Goal: Information Seeking & Learning: Find specific fact

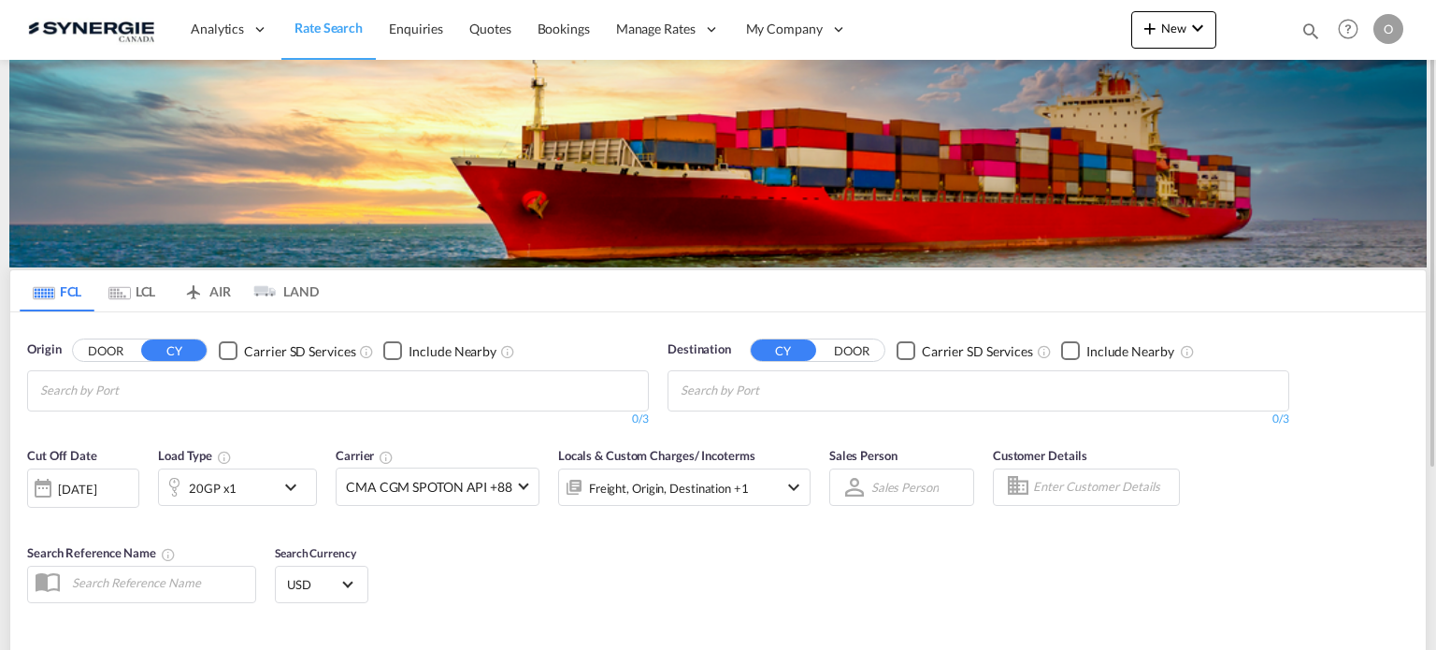
click at [1312, 37] on div "Bookings Quotes Enquiries Help Resources Product Release O My Profile Logout" at bounding box center [1348, 29] width 119 height 58
click at [1305, 34] on md-icon "icon-magnify" at bounding box center [1310, 31] width 21 height 21
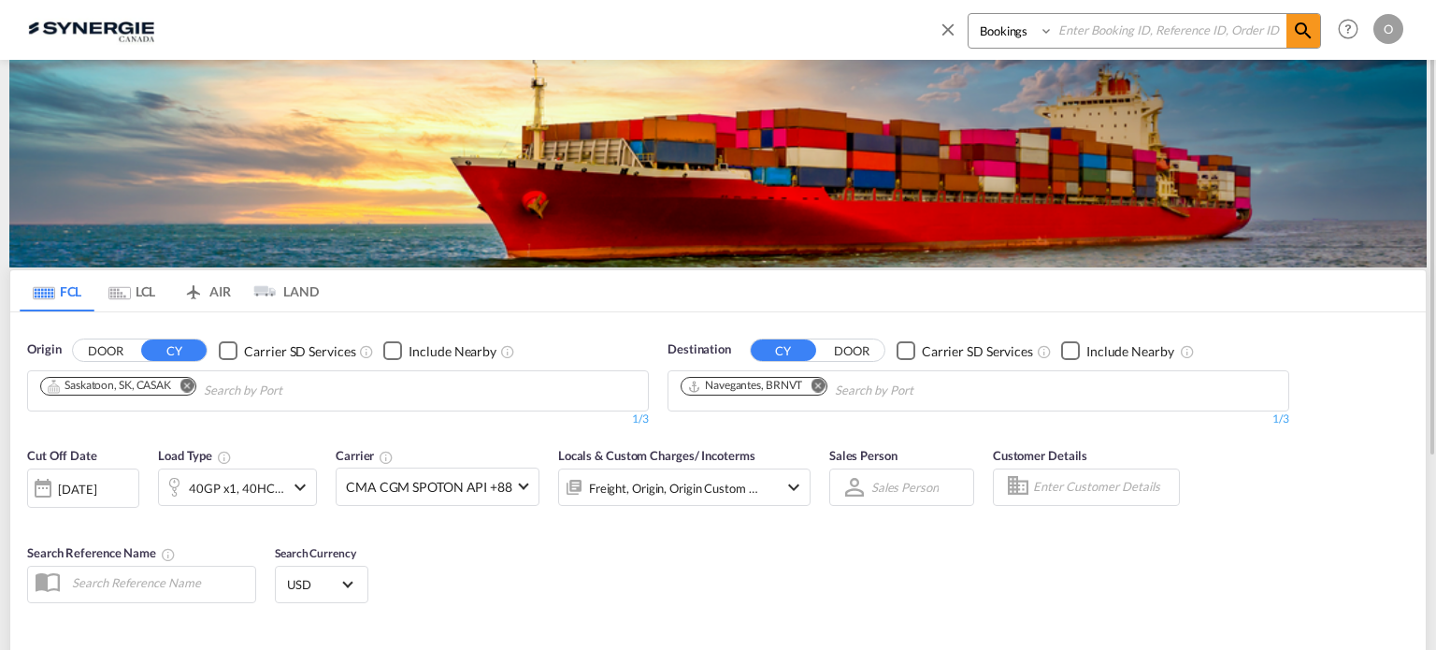
click at [1025, 40] on select "Bookings Quotes Enquiries" at bounding box center [1012, 31] width 89 height 34
select select "Quotes"
click at [968, 14] on select "Bookings Quotes Enquiries" at bounding box center [1012, 31] width 89 height 34
click at [1138, 33] on input at bounding box center [1170, 30] width 233 height 33
paste input "SYC000013104"
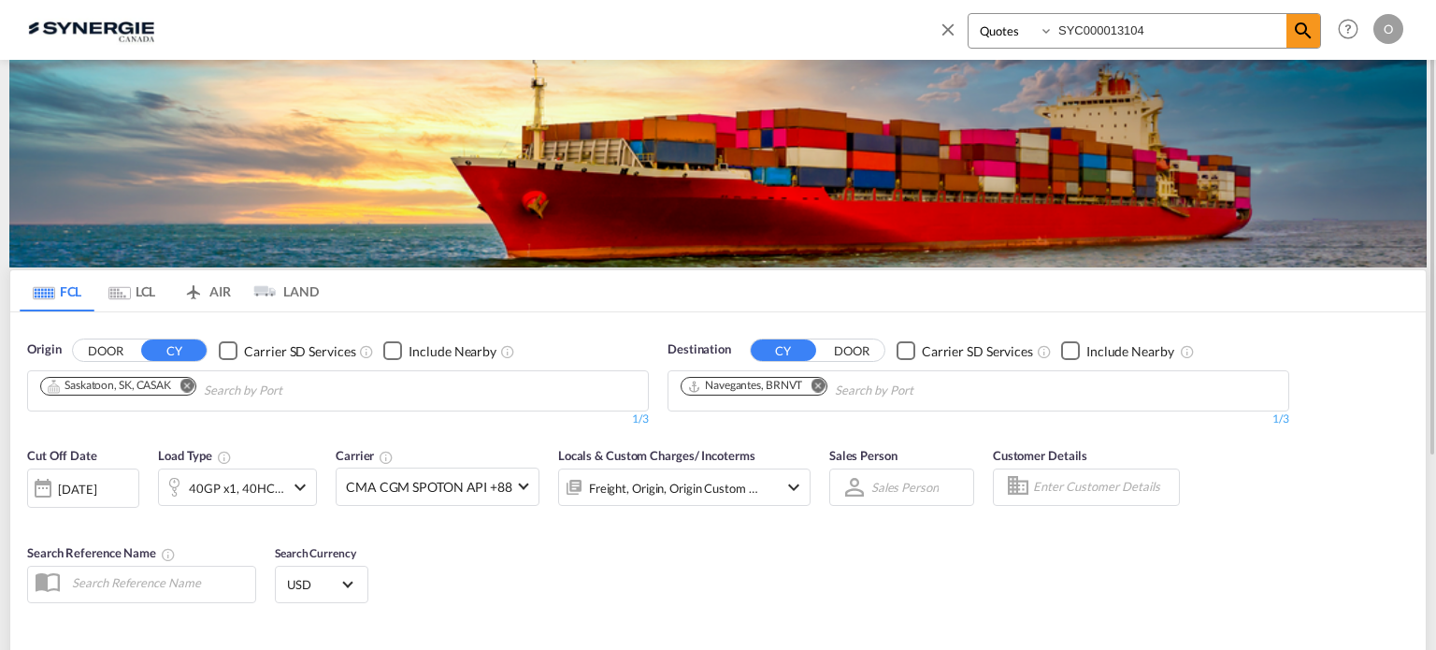
type input "SYC000013104"
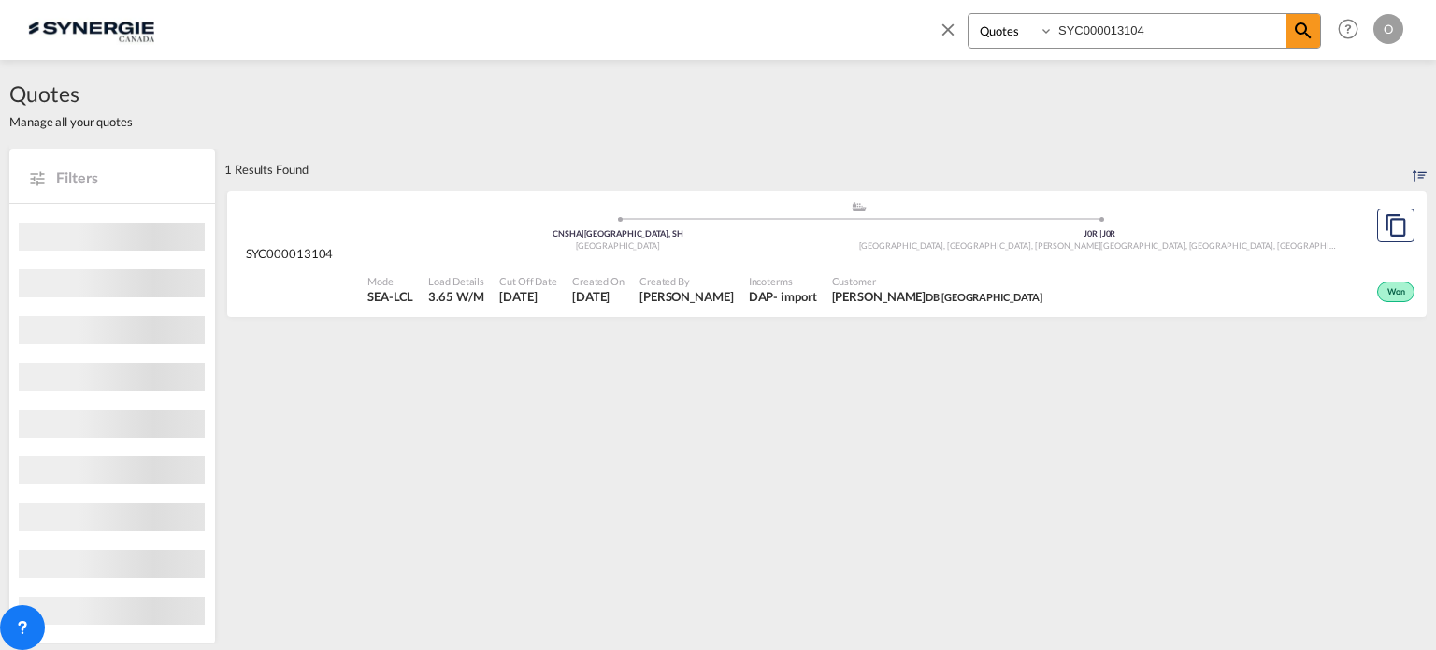
click at [892, 272] on div "Customer Terence Ho DB Hongkong" at bounding box center [938, 289] width 226 height 47
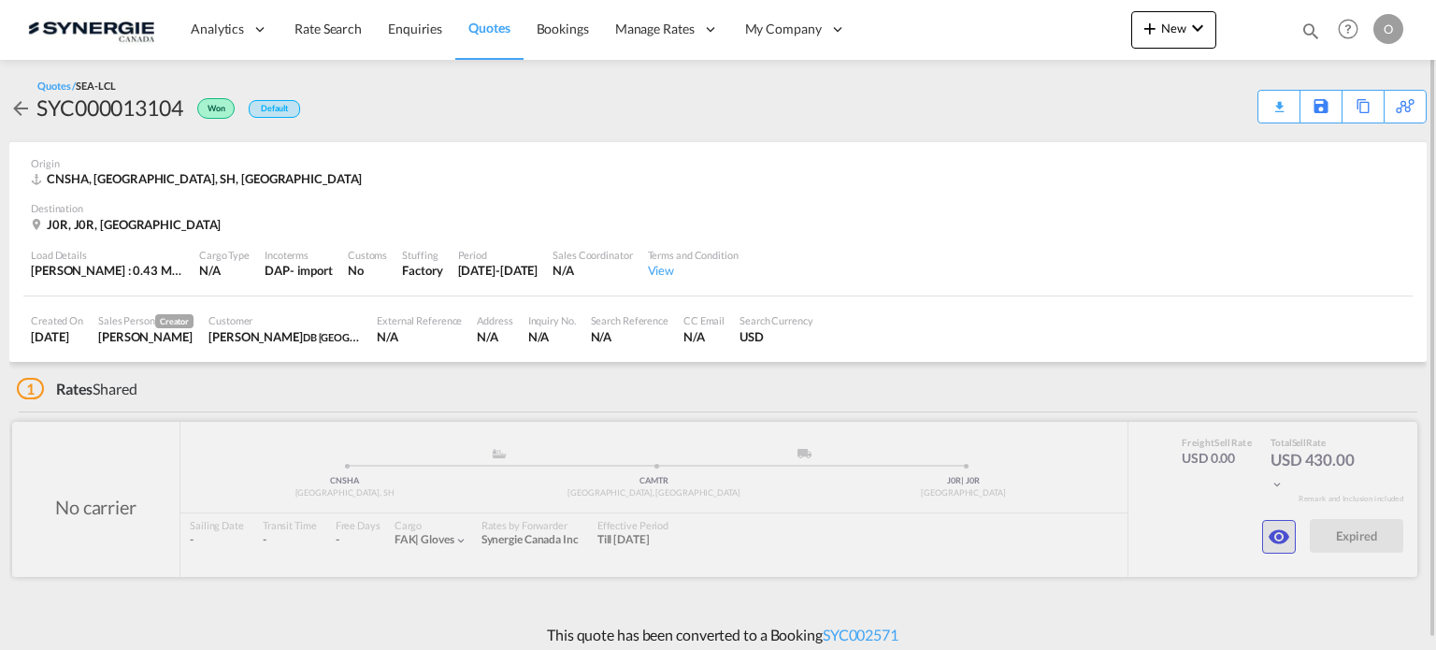
click at [1281, 537] on md-icon "icon-eye" at bounding box center [1279, 536] width 22 height 22
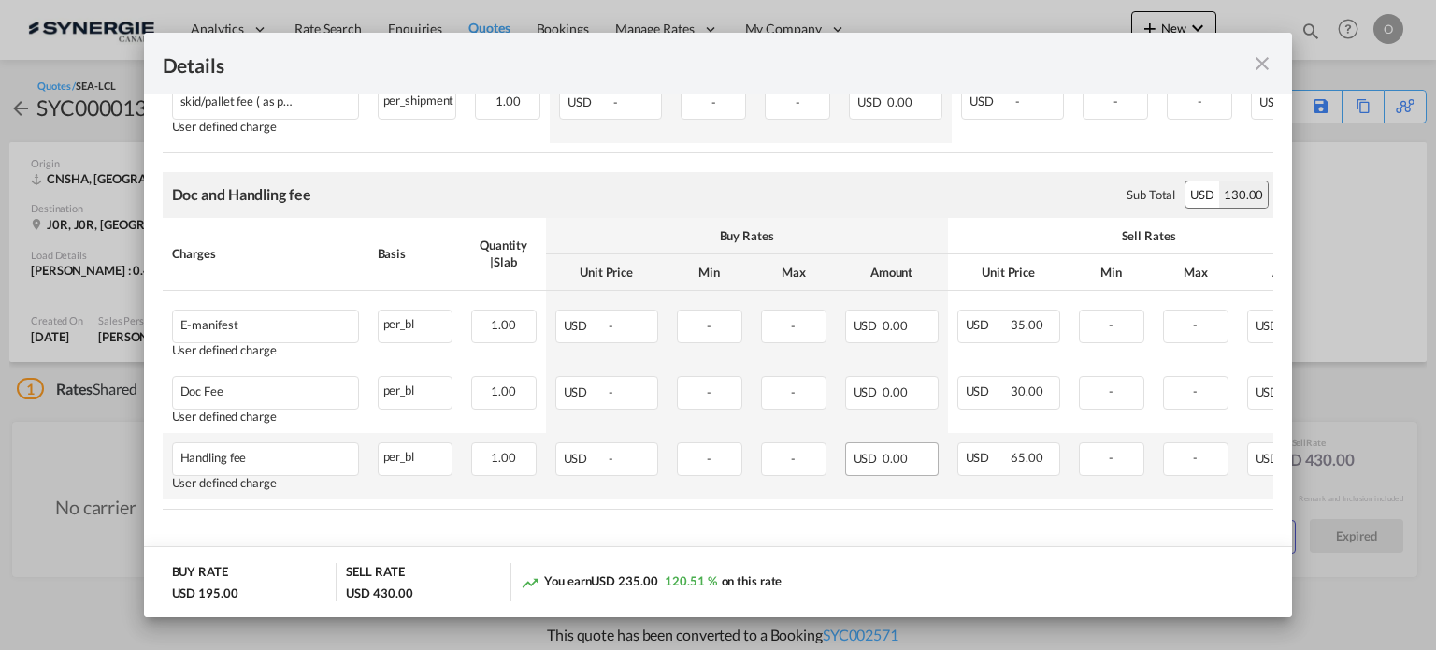
scroll to position [309, 0]
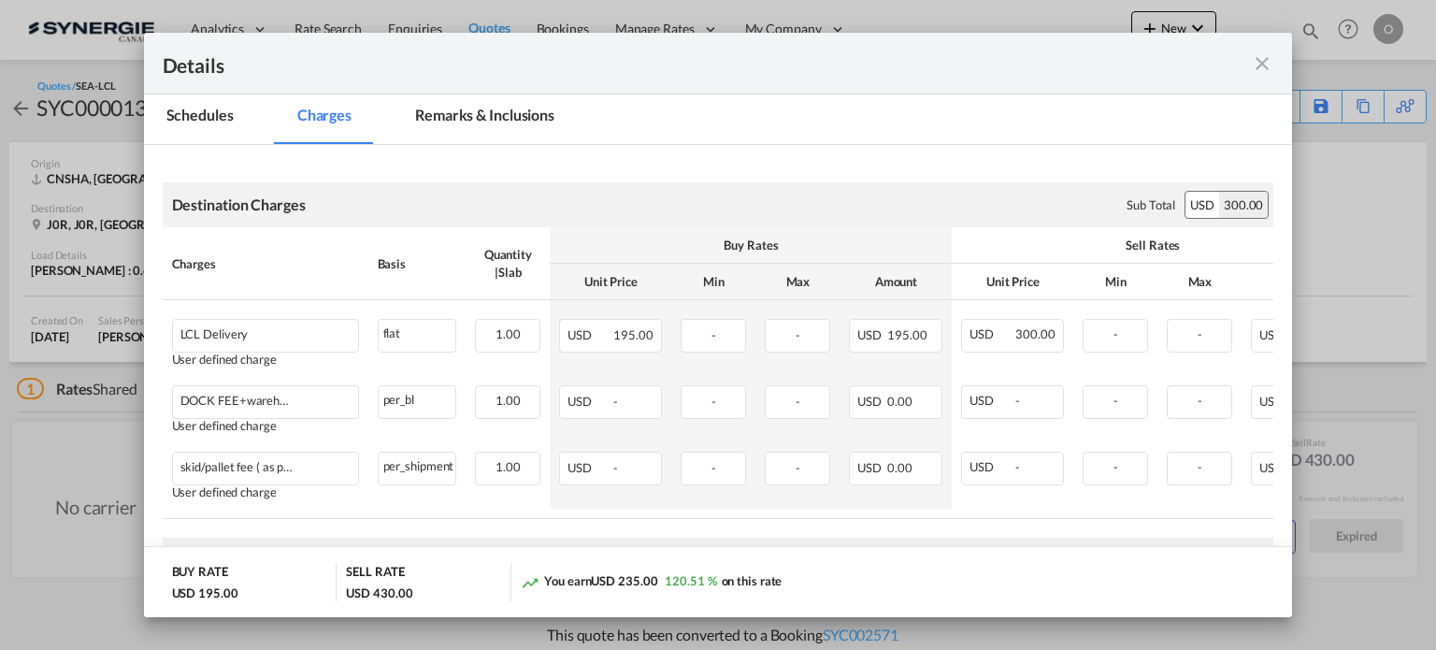
click at [484, 116] on md-tab-item "Remarks & Inclusions" at bounding box center [485, 118] width 184 height 51
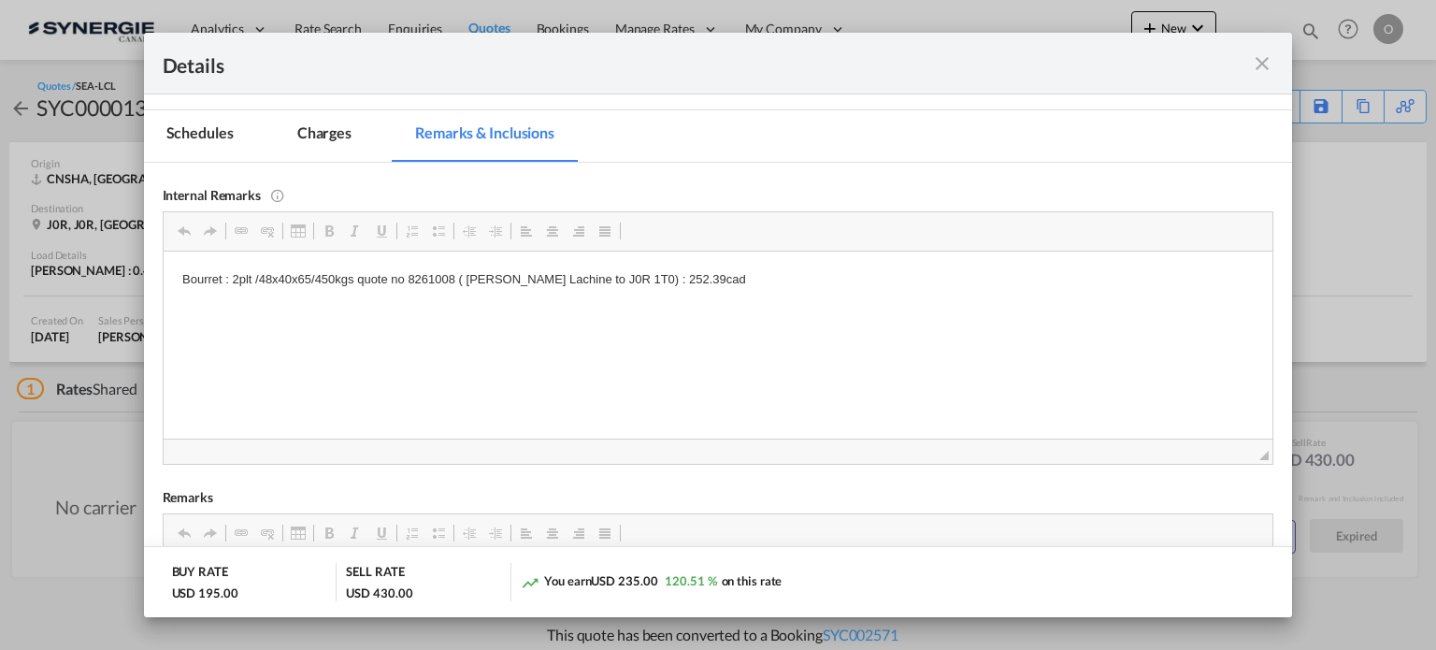
scroll to position [0, 0]
click at [1258, 62] on md-icon "icon-close fg-AAA8AD m-0 cursor" at bounding box center [1262, 63] width 22 height 22
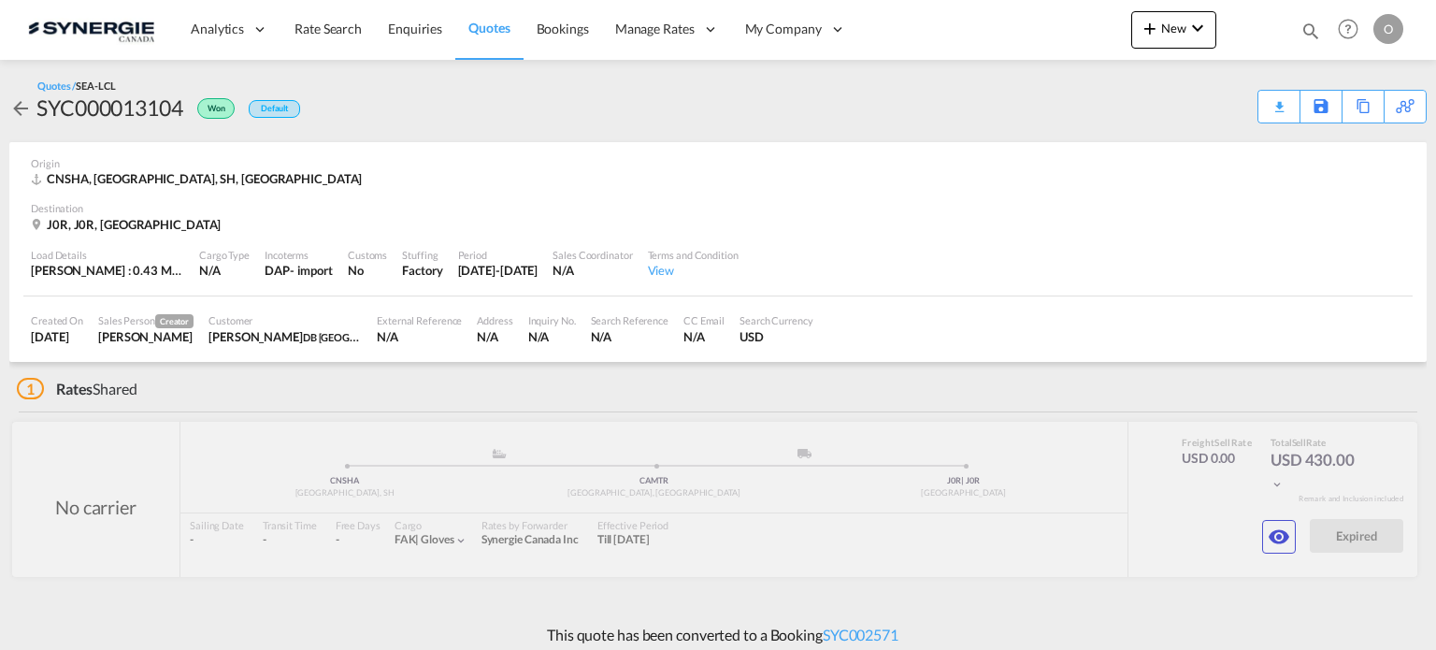
scroll to position [136, 0]
click at [1312, 31] on md-icon "icon-magnify" at bounding box center [1310, 31] width 21 height 21
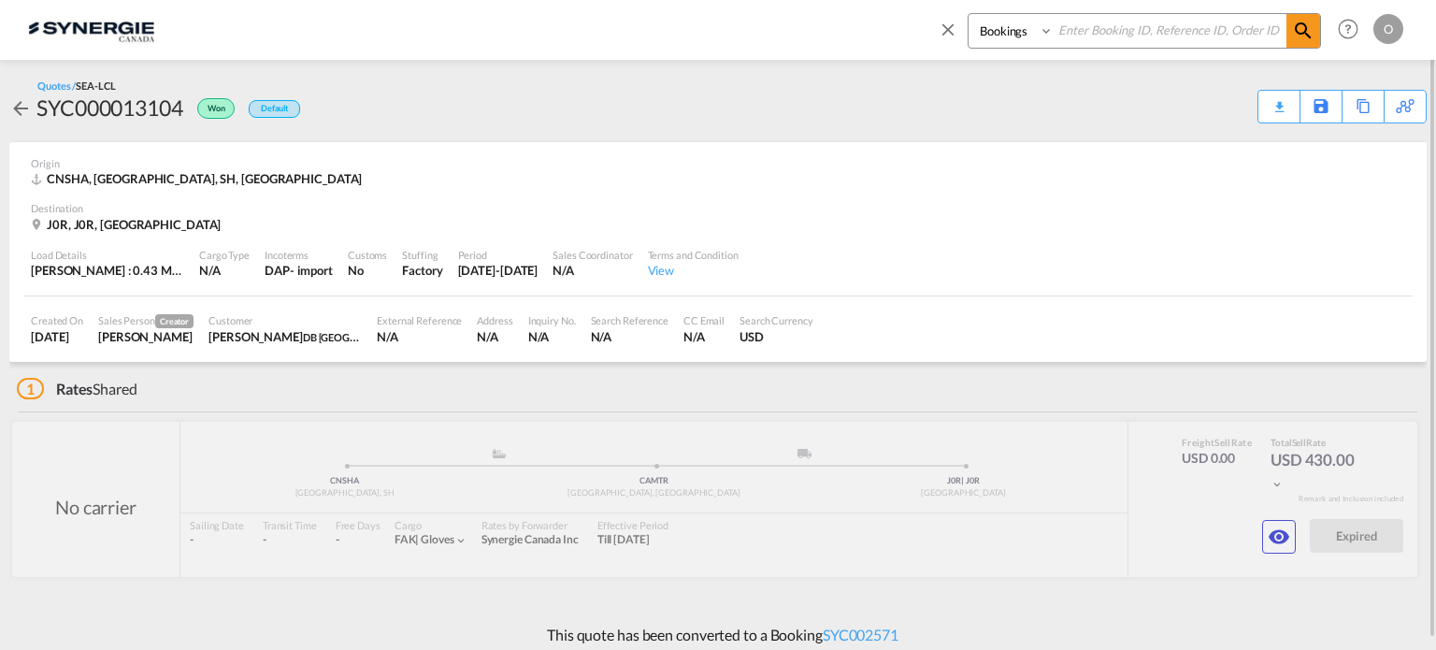
drag, startPoint x: 991, startPoint y: 27, endPoint x: 988, endPoint y: 41, distance: 14.3
click at [991, 28] on select "Bookings Quotes Enquiries" at bounding box center [1012, 31] width 89 height 34
select select "Quotes"
click at [968, 14] on select "Bookings Quotes Enquiries" at bounding box center [1012, 31] width 89 height 34
click at [1101, 50] on div "Bookings Quotes Enquiries" at bounding box center [1129, 35] width 383 height 45
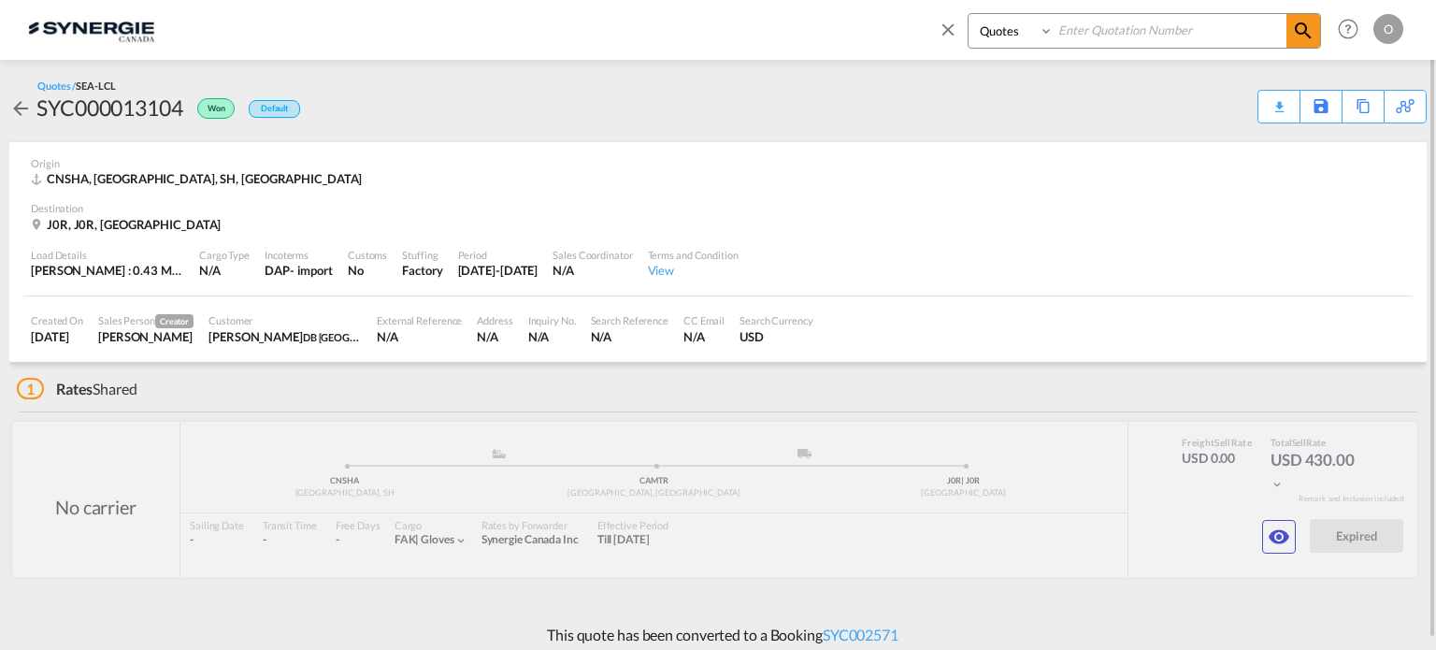
click at [1102, 28] on input at bounding box center [1170, 30] width 233 height 33
paste input "SYC000013102"
type input "SYC000013102"
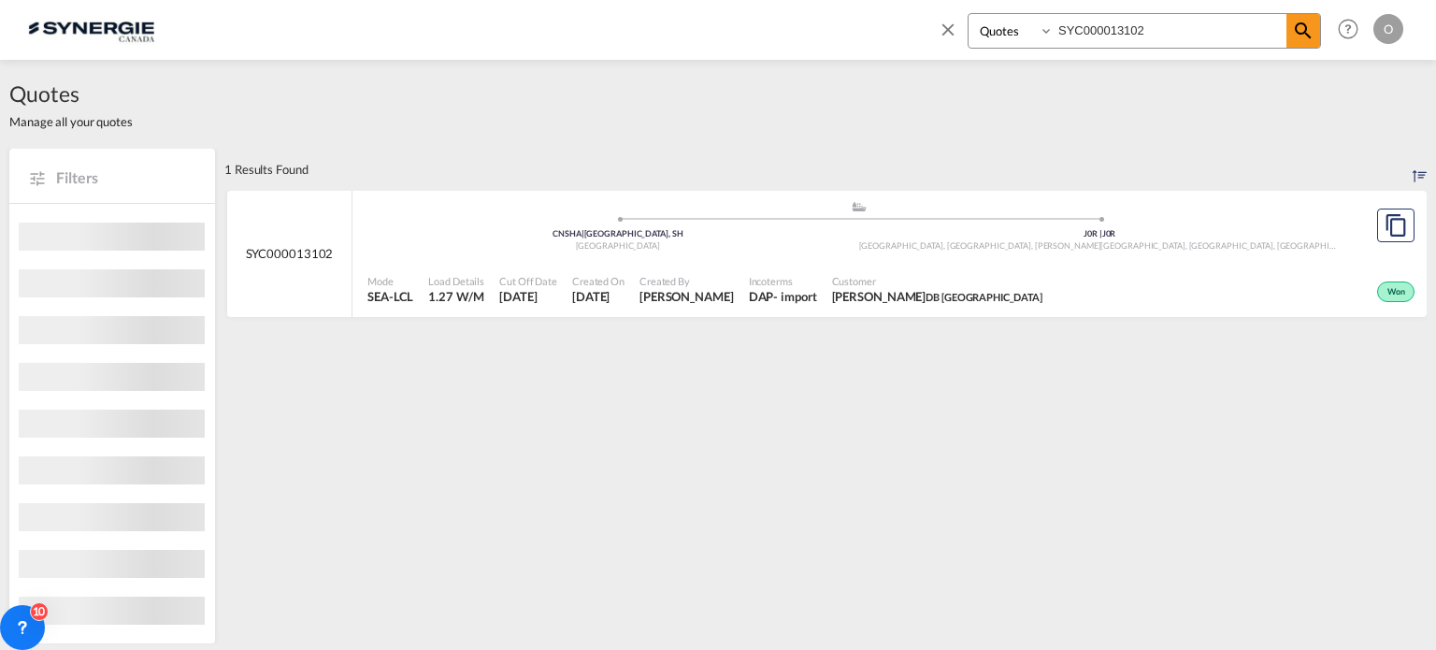
click at [856, 279] on span "Customer" at bounding box center [937, 281] width 211 height 14
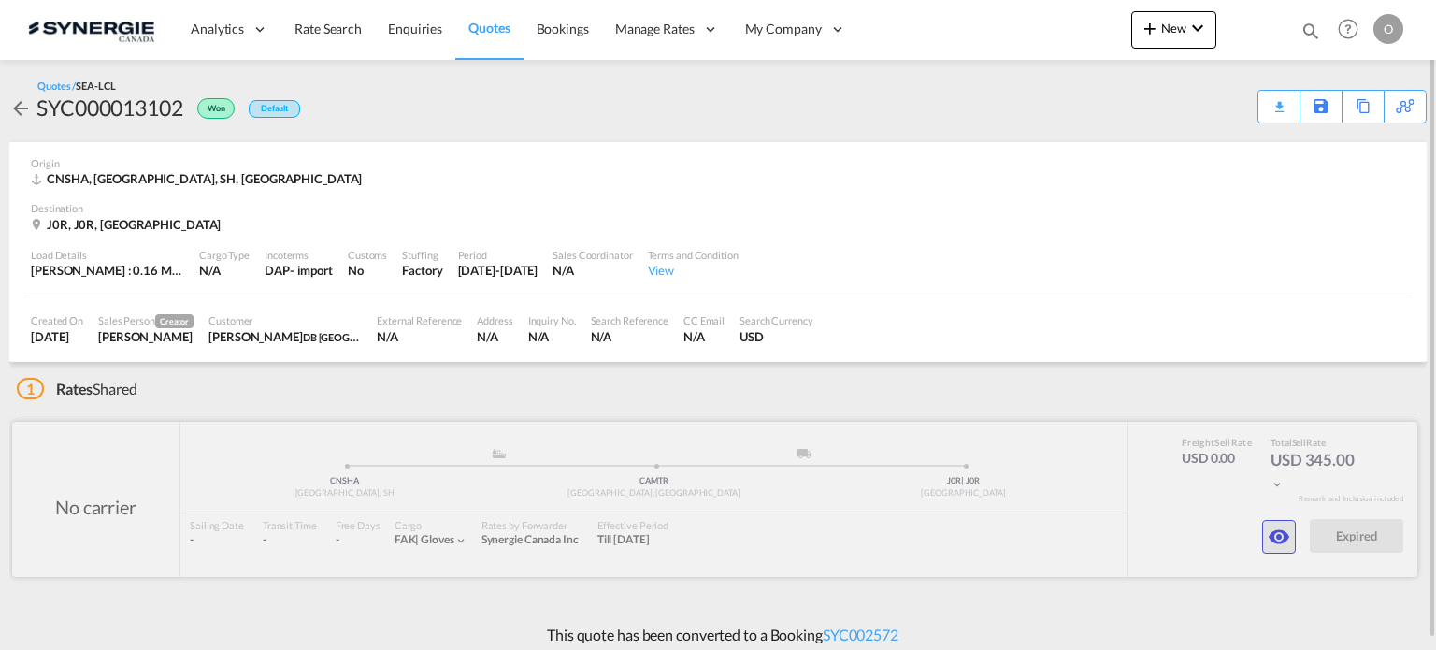
click at [1268, 526] on md-icon "icon-eye" at bounding box center [1279, 536] width 22 height 22
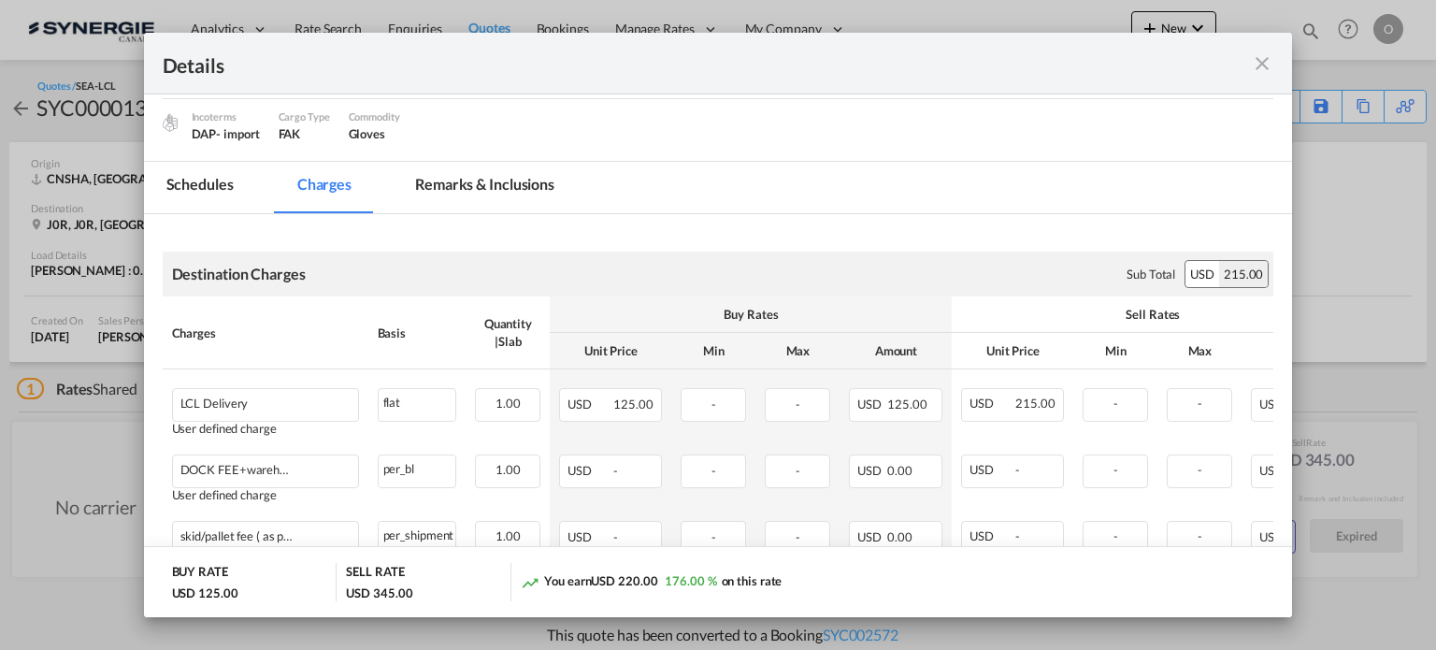
scroll to position [216, 0]
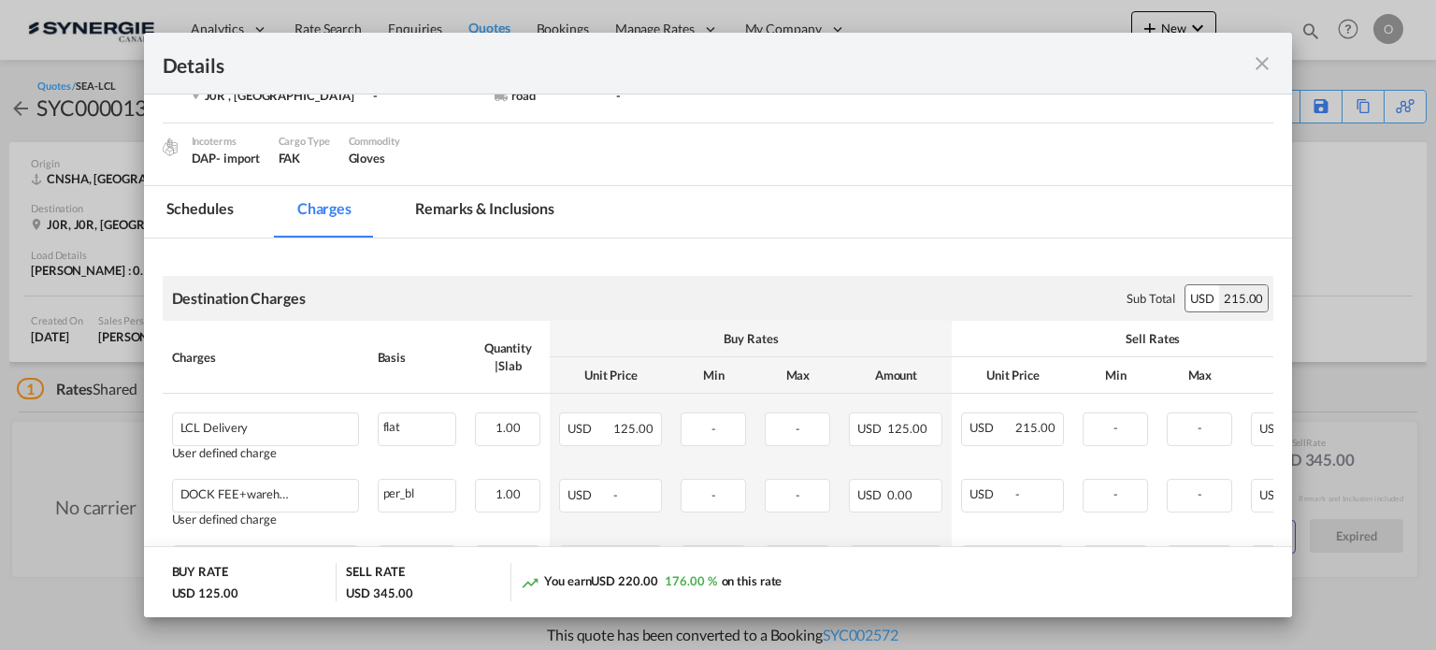
click at [452, 203] on md-tab-item "Remarks & Inclusions" at bounding box center [485, 211] width 184 height 51
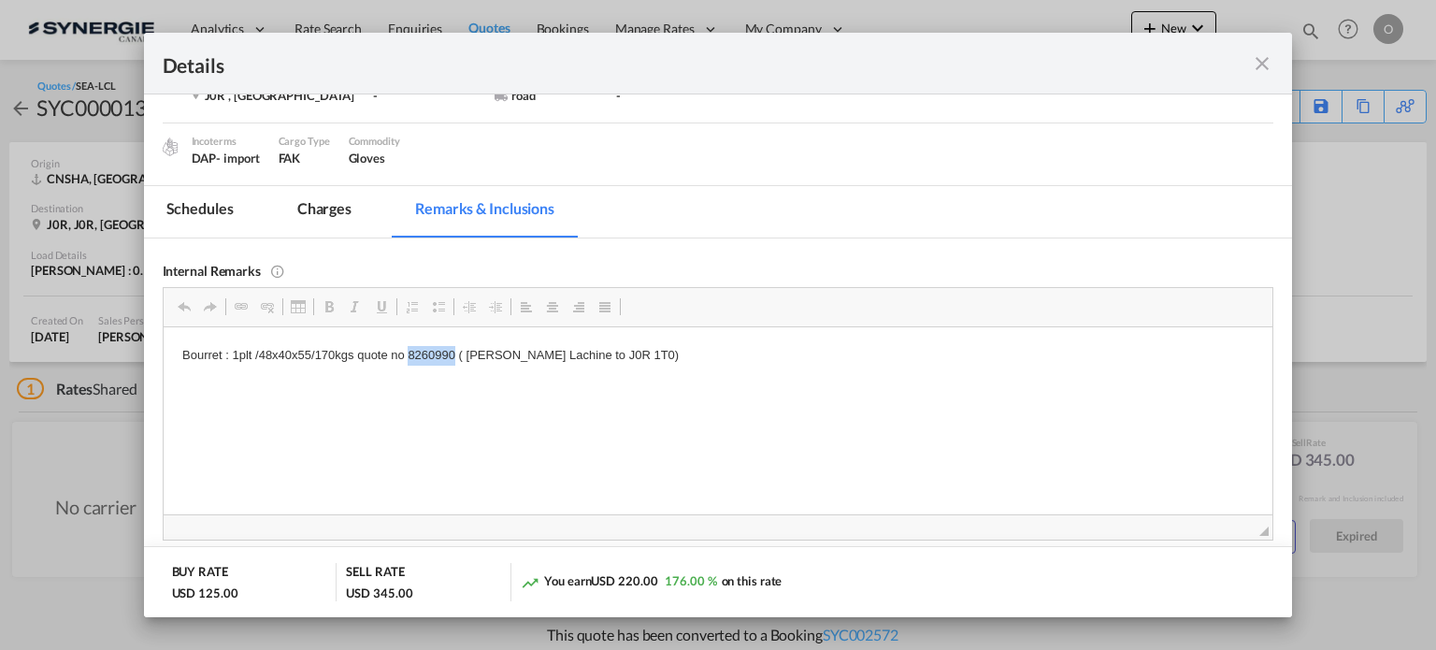
click at [442, 351] on p "Bourret : 1plt /48x40x55/170kgs quote no 8260990 ( [PERSON_NAME] Lachine to J0R…" at bounding box center [717, 355] width 1072 height 20
copy p "8260990"
drag, startPoint x: 316, startPoint y: 207, endPoint x: 434, endPoint y: 299, distance: 149.8
click at [317, 206] on md-tab-item "Charges" at bounding box center [324, 211] width 99 height 51
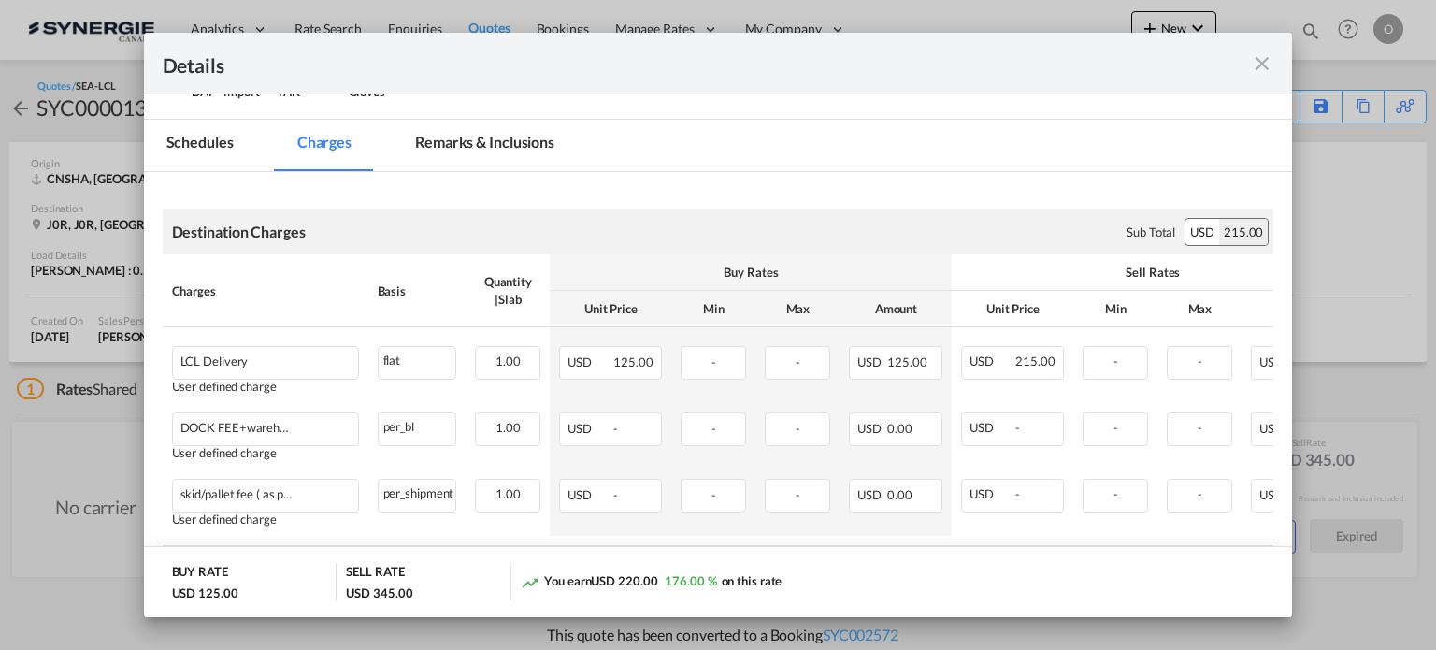
scroll to position [309, 0]
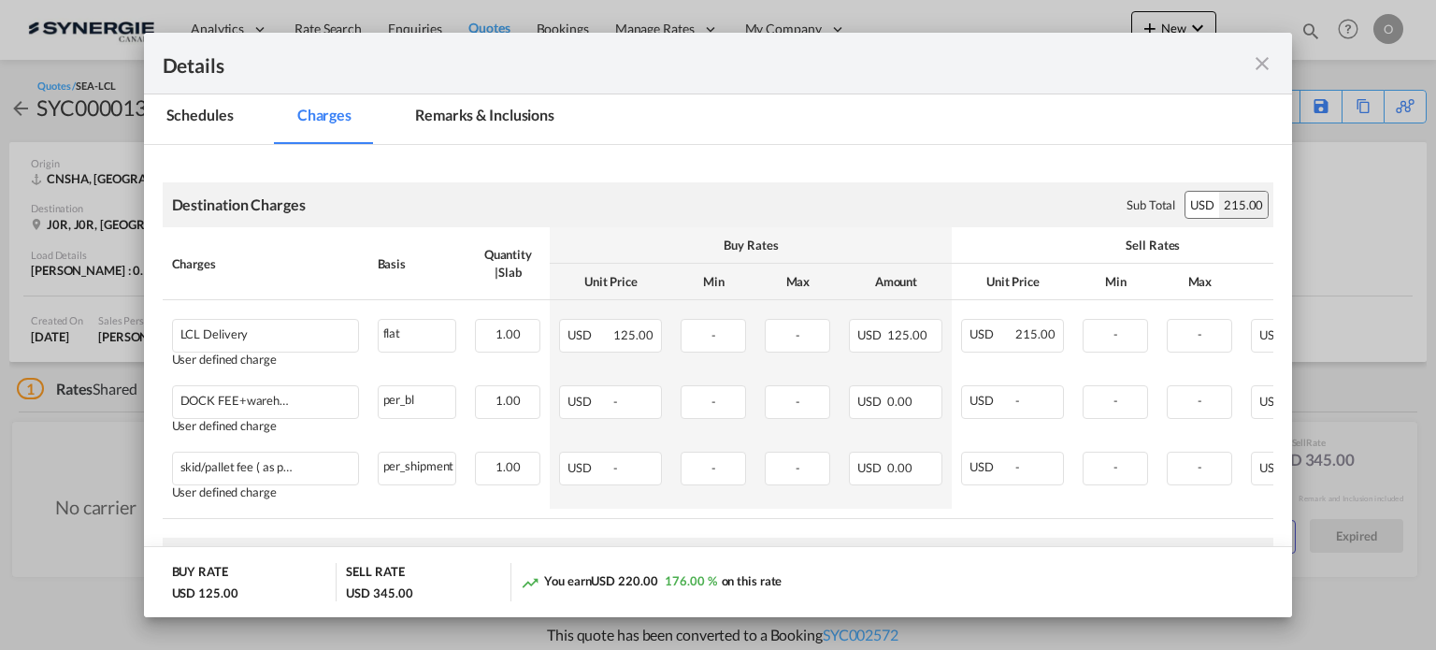
click at [1255, 68] on md-icon "icon-close fg-AAA8AD m-0 cursor" at bounding box center [1262, 63] width 22 height 22
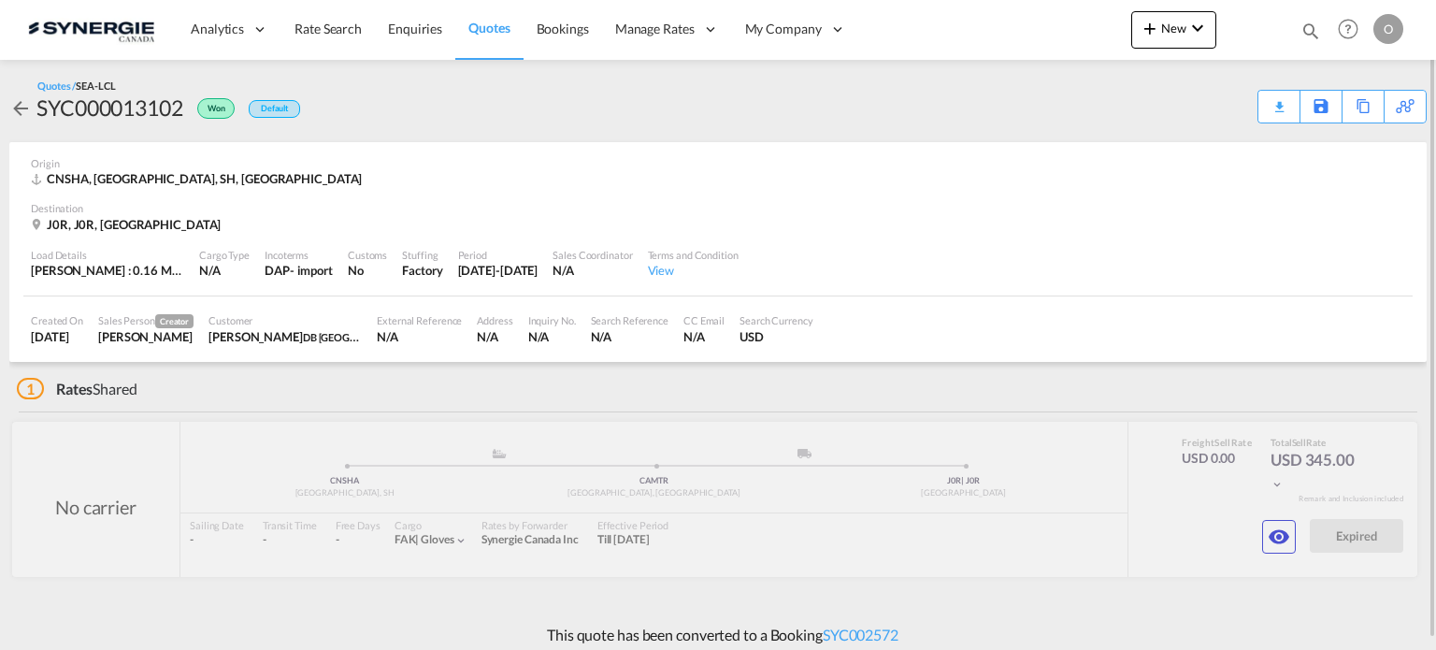
click at [1318, 33] on md-icon "icon-magnify" at bounding box center [1310, 31] width 21 height 21
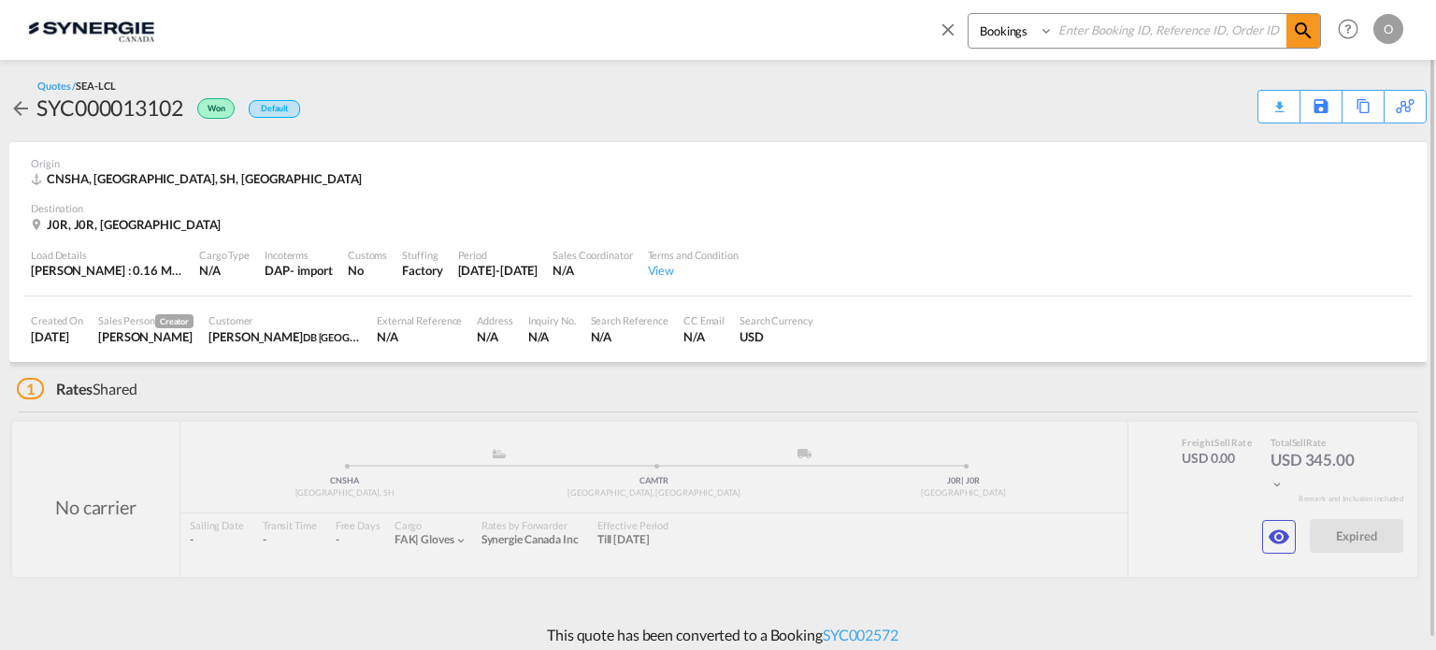
click at [1010, 42] on select "Bookings Quotes Enquiries" at bounding box center [1012, 31] width 89 height 34
select select "Quotes"
click at [968, 14] on select "Bookings Quotes Enquiries" at bounding box center [1012, 31] width 89 height 34
click at [1152, 33] on input at bounding box center [1170, 30] width 233 height 33
paste input "SYC000013069"
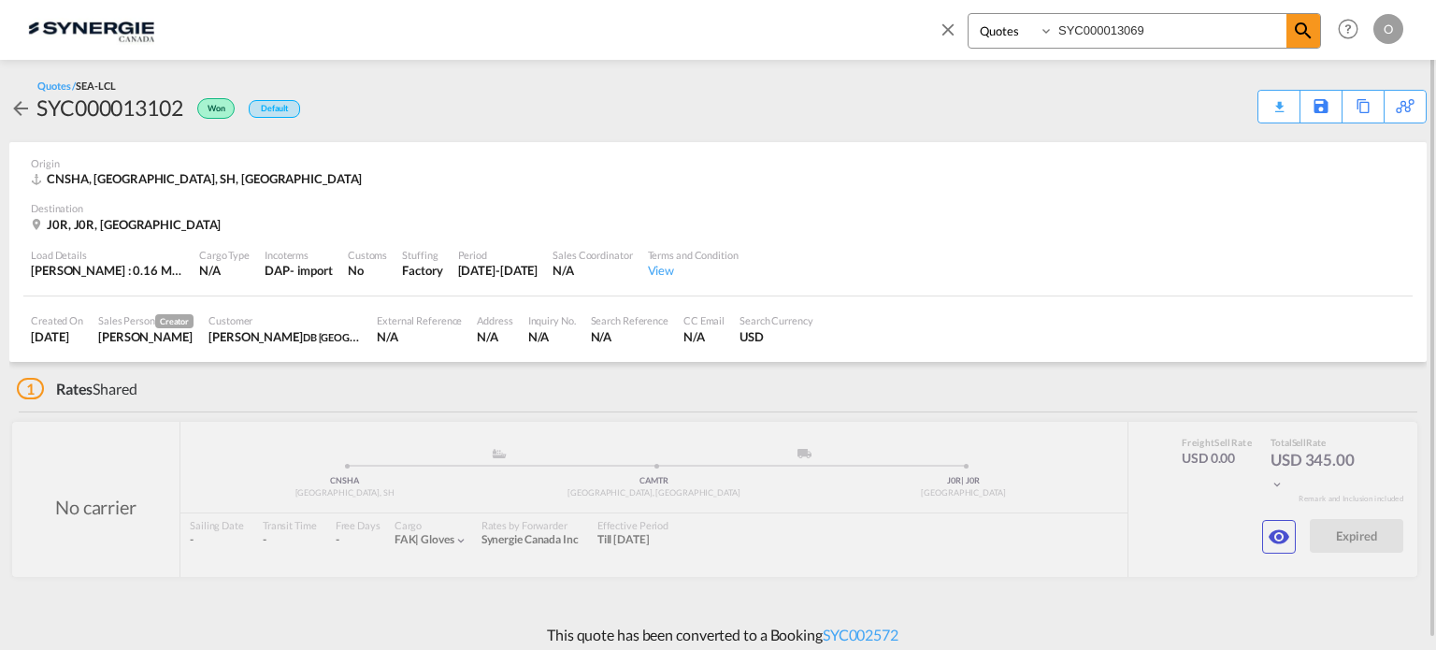
type input "SYC000013069"
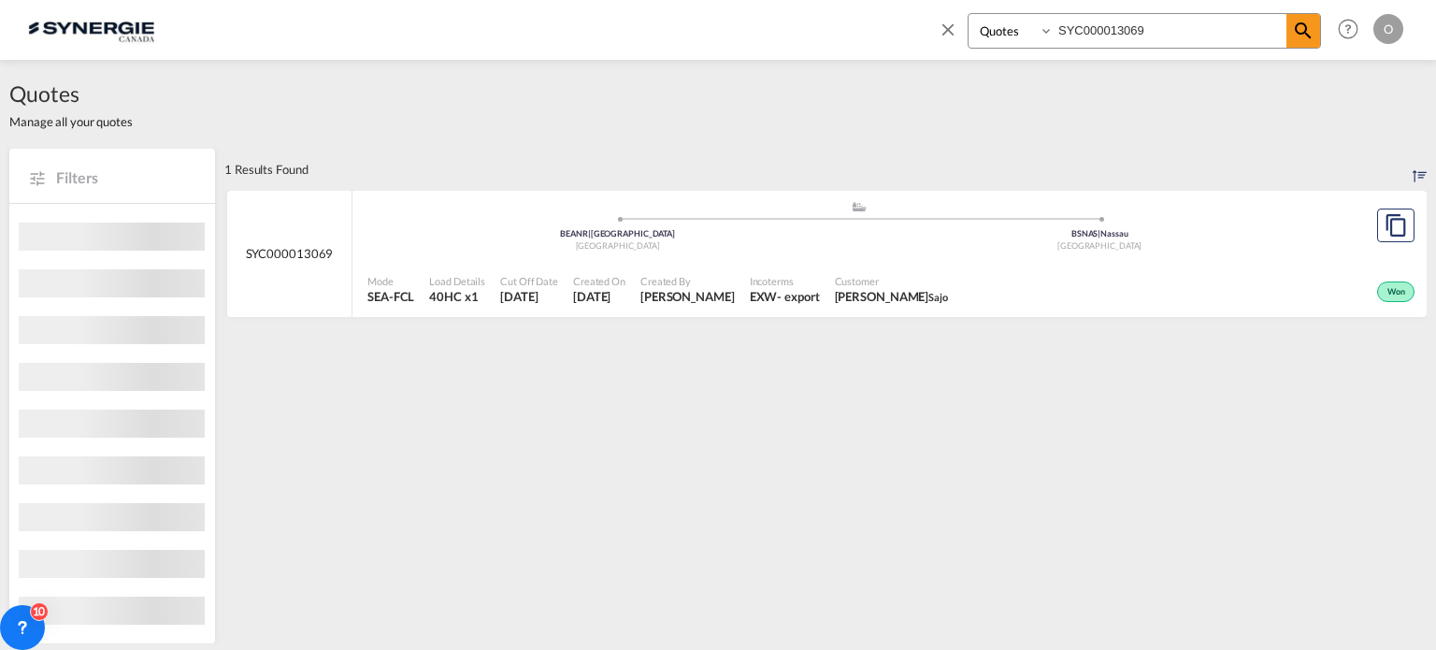
click at [897, 276] on span "Customer" at bounding box center [891, 281] width 113 height 14
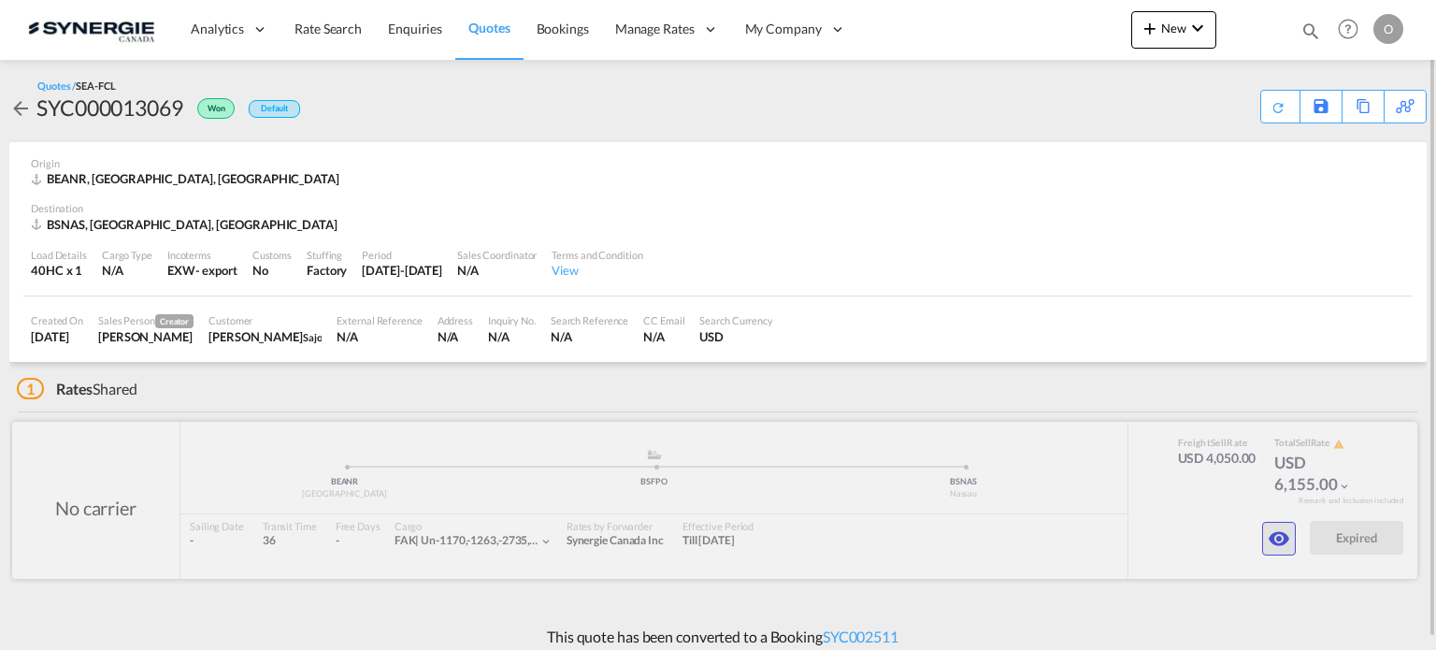
click at [1275, 547] on md-icon "icon-eye" at bounding box center [1279, 538] width 22 height 22
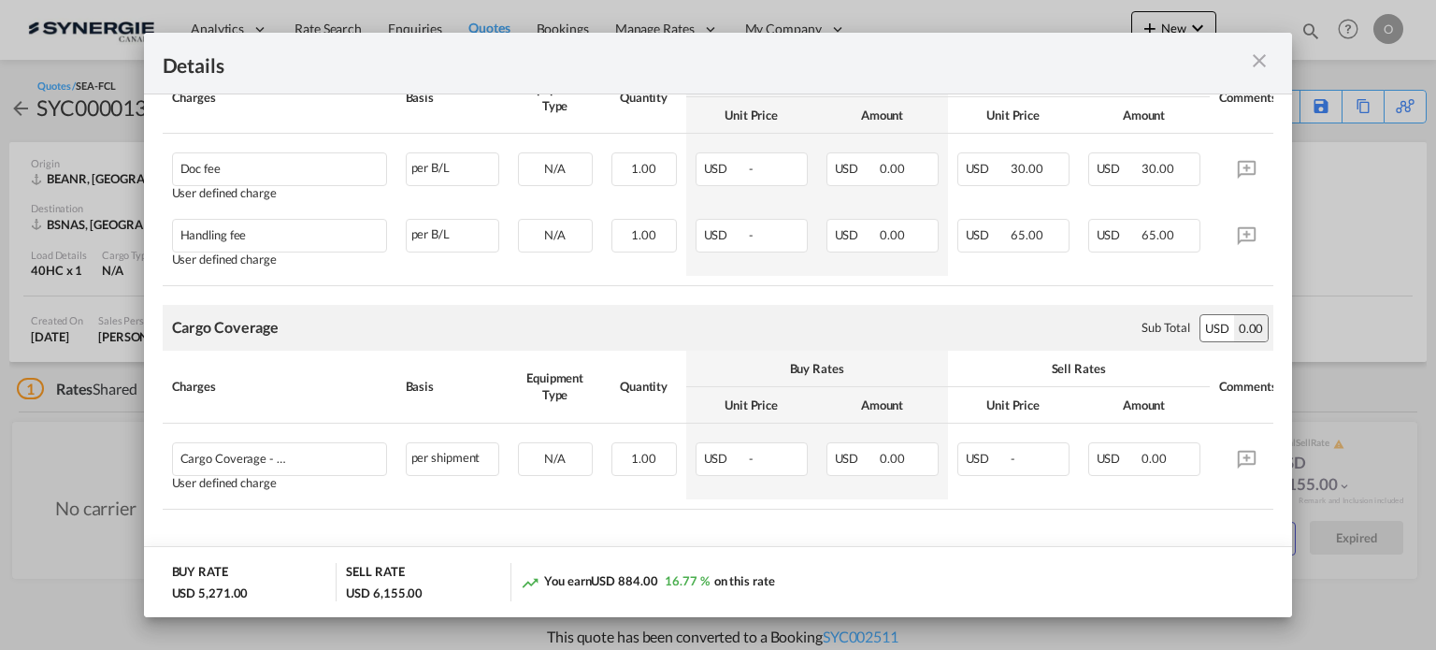
scroll to position [1053, 0]
click at [1267, 59] on md-icon "icon-close m-3 fg-AAA8AD cursor" at bounding box center [1259, 61] width 22 height 22
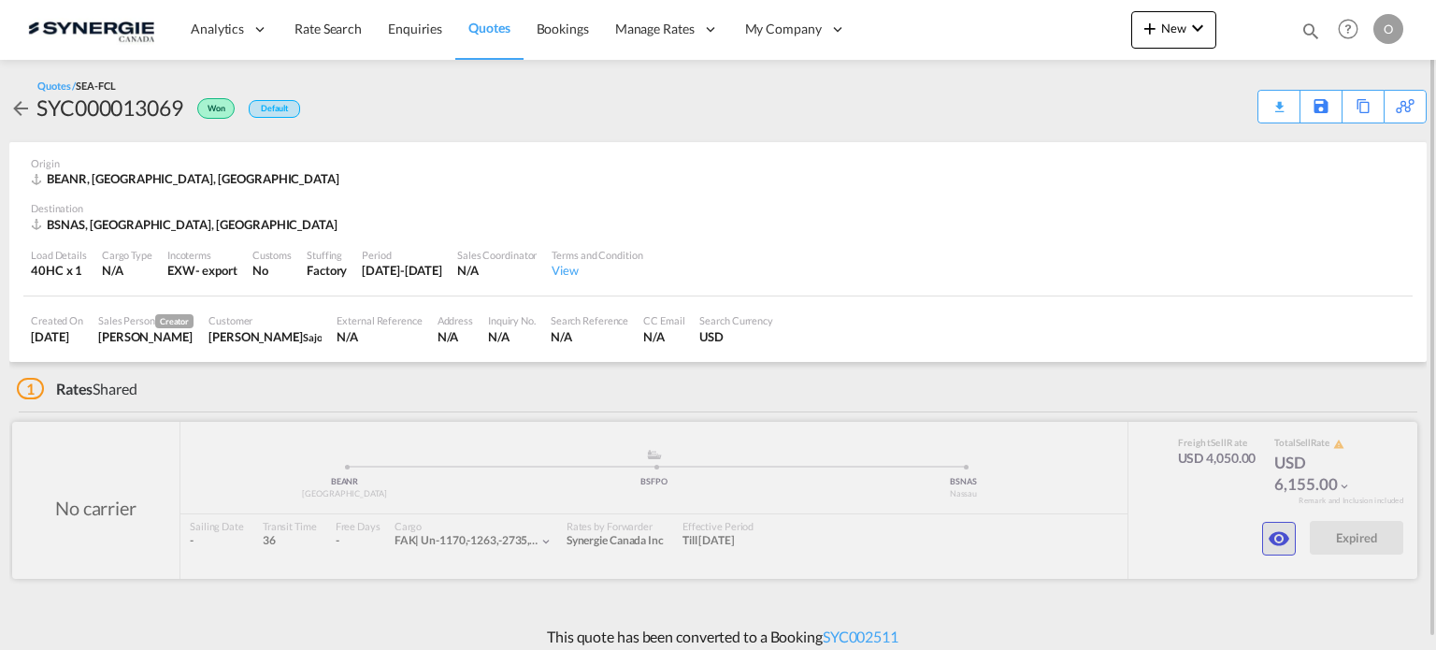
click at [1265, 534] on button "button" at bounding box center [1279, 539] width 34 height 34
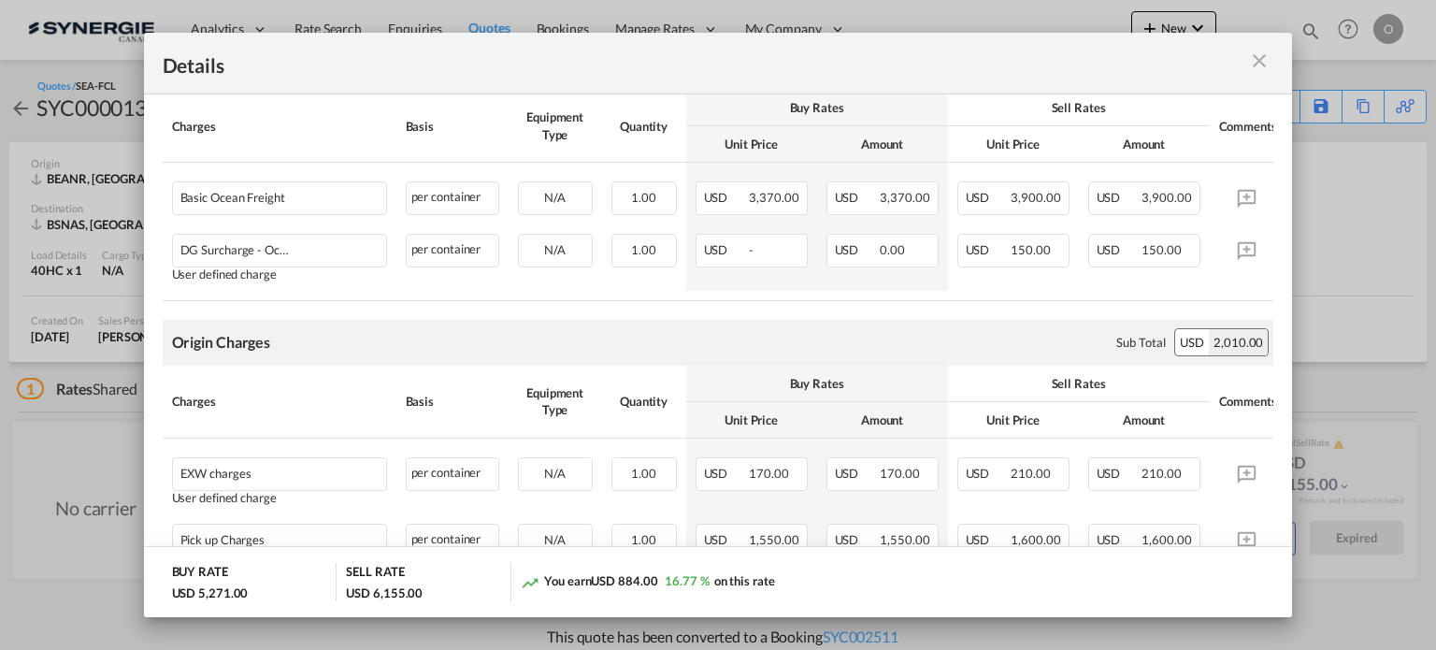
scroll to position [467, 0]
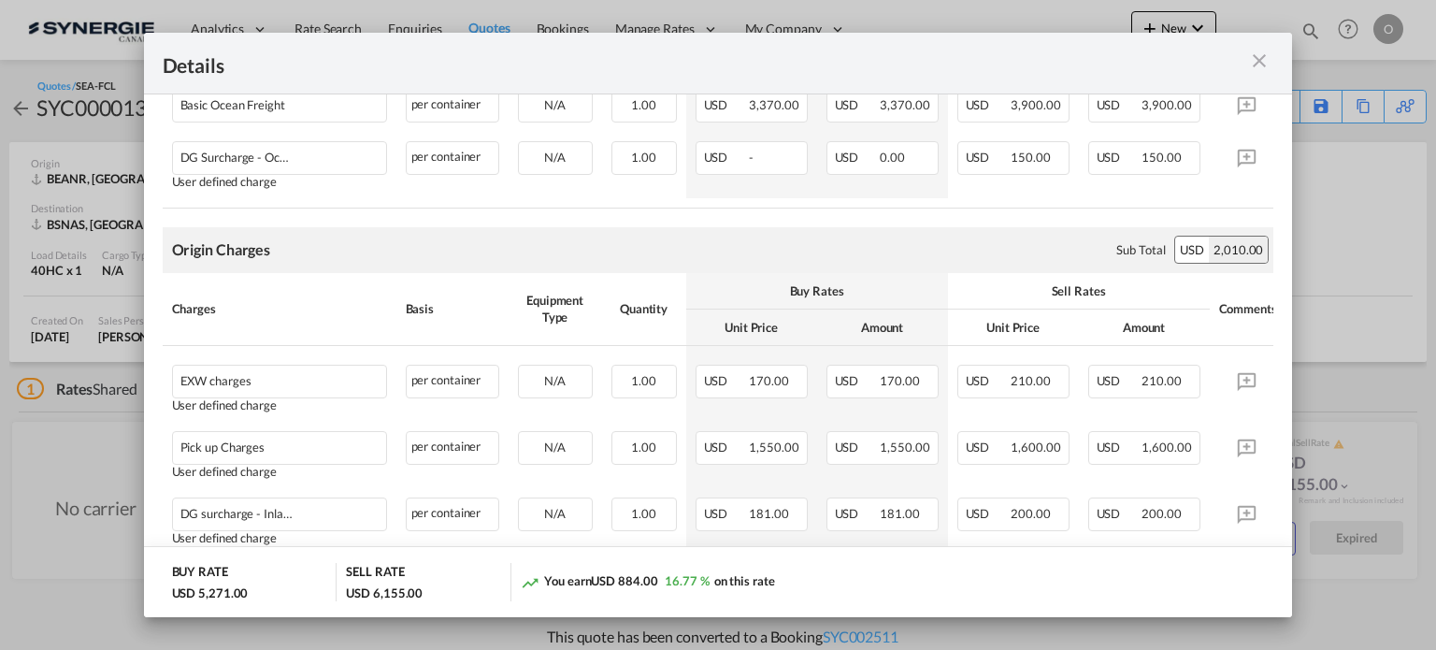
click at [1256, 63] on md-icon "icon-close m-3 fg-AAA8AD cursor" at bounding box center [1259, 61] width 22 height 22
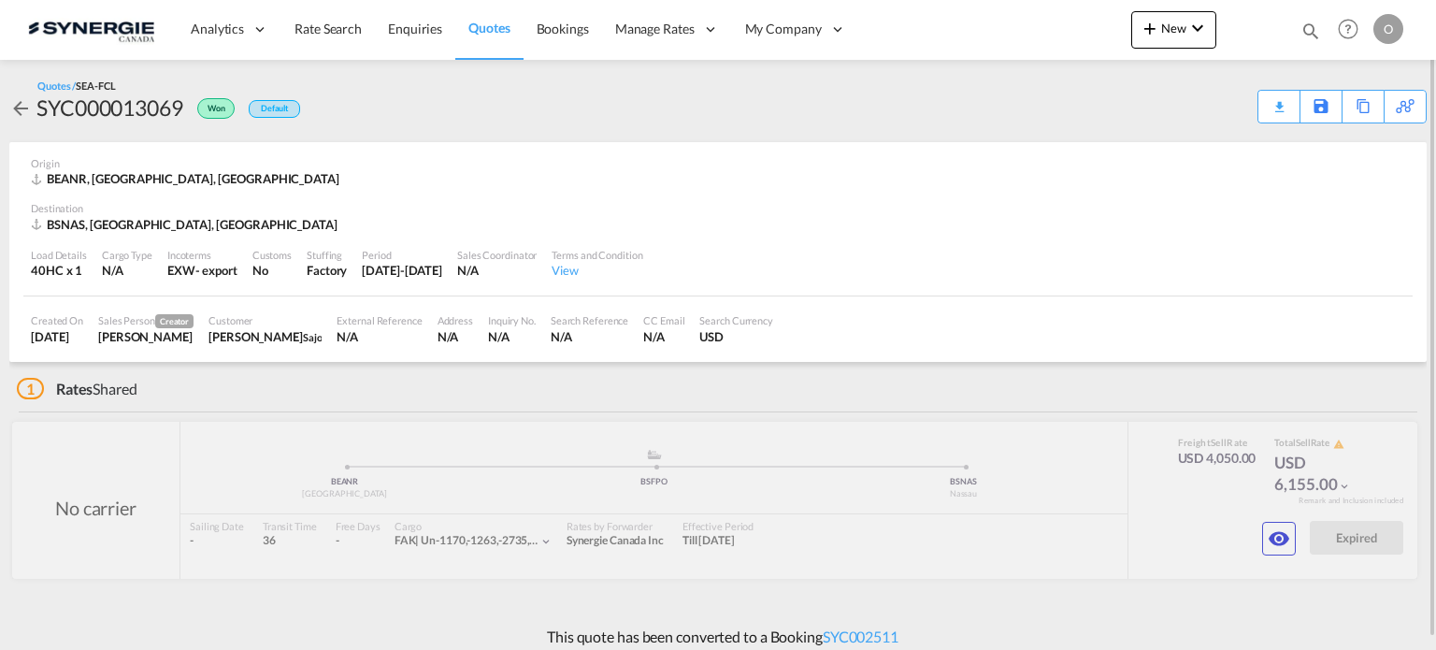
click at [146, 111] on div "SYC000013069" at bounding box center [109, 108] width 147 height 30
copy div "SYC000013069"
click at [1278, 541] on md-icon "icon-eye" at bounding box center [1279, 538] width 22 height 22
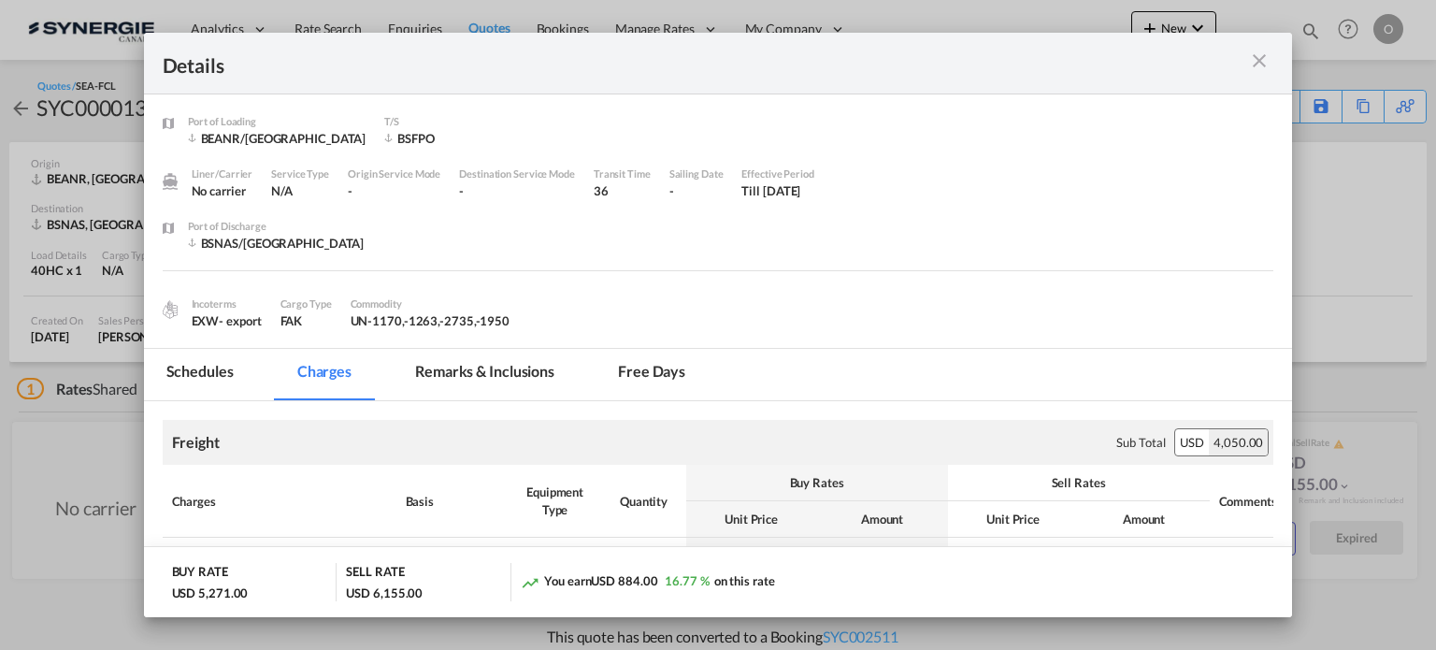
click at [487, 373] on md-tab-item "Remarks & Inclusions" at bounding box center [485, 374] width 184 height 51
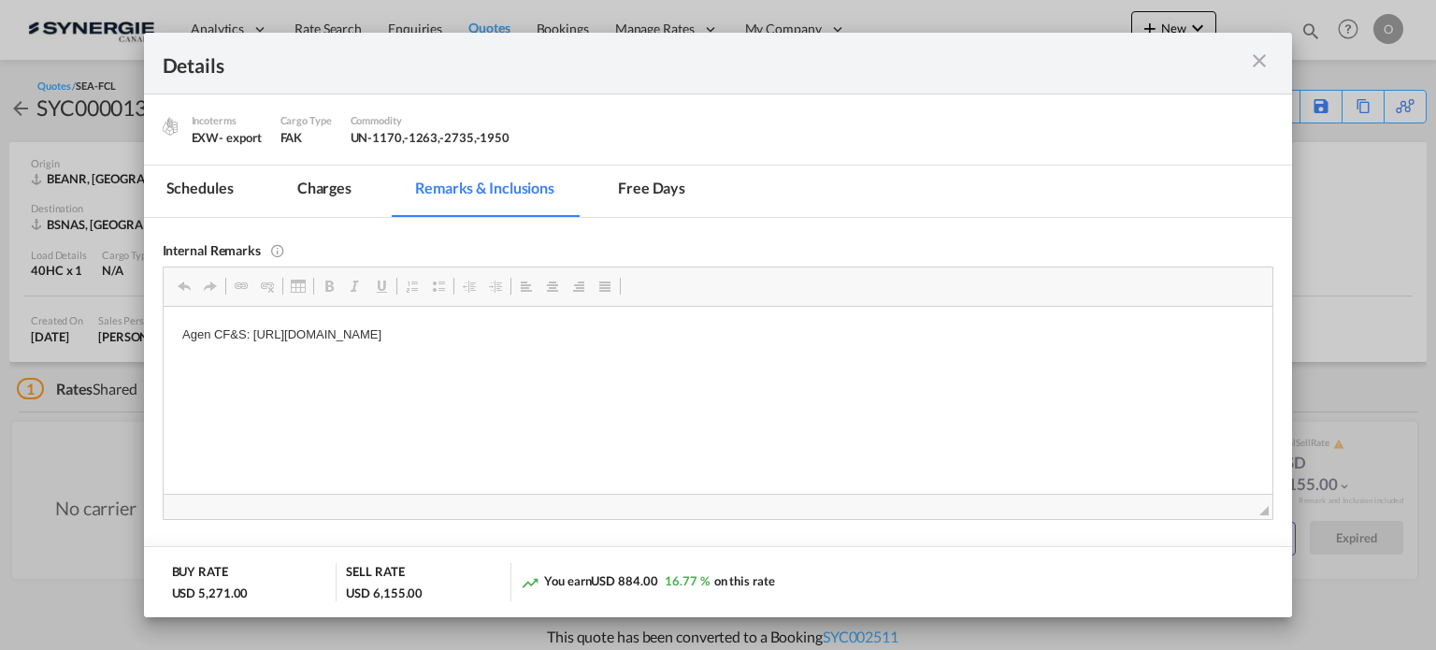
scroll to position [187, 0]
drag, startPoint x: 802, startPoint y: 326, endPoint x: 293, endPoint y: 307, distance: 509.9
drag, startPoint x: 251, startPoint y: 334, endPoint x: 760, endPoint y: 337, distance: 509.5
click at [760, 337] on p "Agen CF&S: https://app.frontapp.com/open/cnv_p8ypiq7?key=EhaVl0NXotJMc4AQAZpneb…" at bounding box center [717, 331] width 1072 height 20
copy p "https://app.frontapp.com/open/cnv_p8ypiq7?key=EhaVl0NXotJMc4AQAZpnebu9KApP86Xe"
